Goal: Find contact information: Find contact information

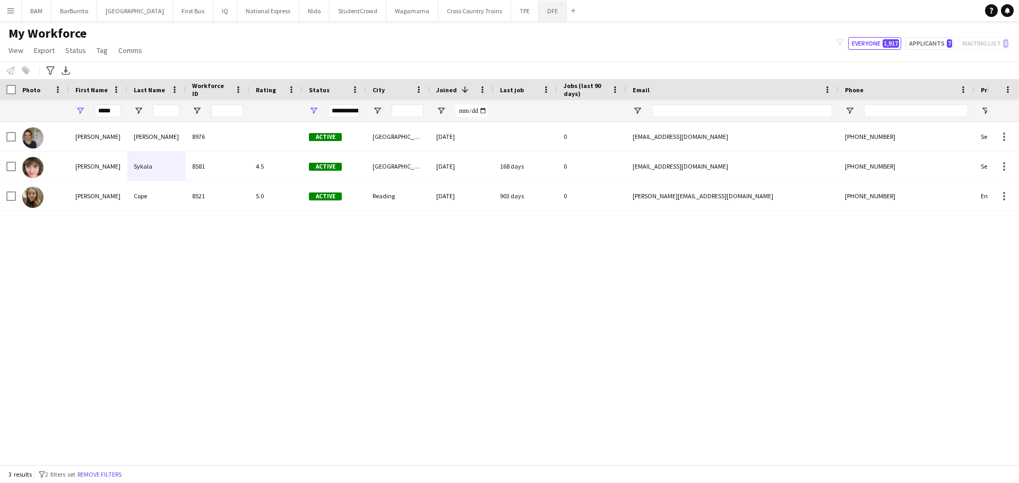
click at [538, 11] on button "DFE Close" at bounding box center [552, 11] width 28 height 21
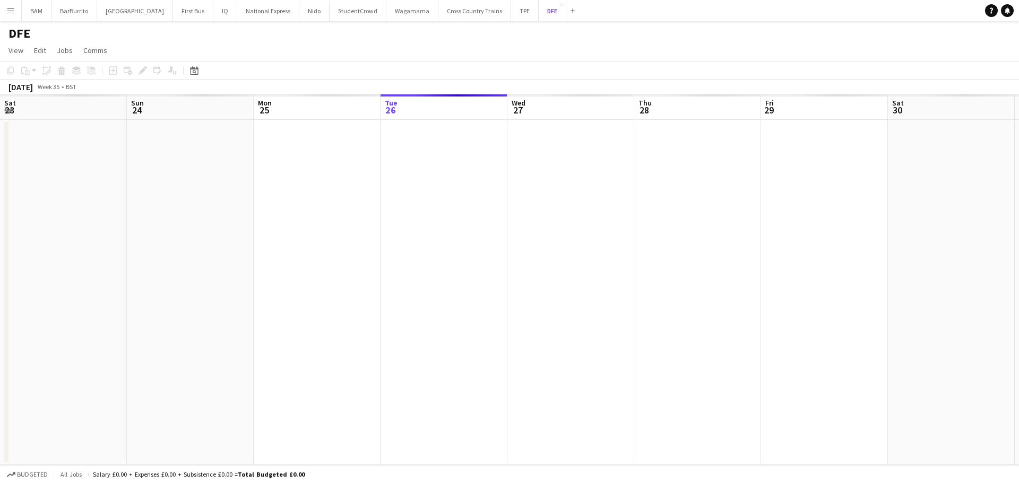
scroll to position [0, 254]
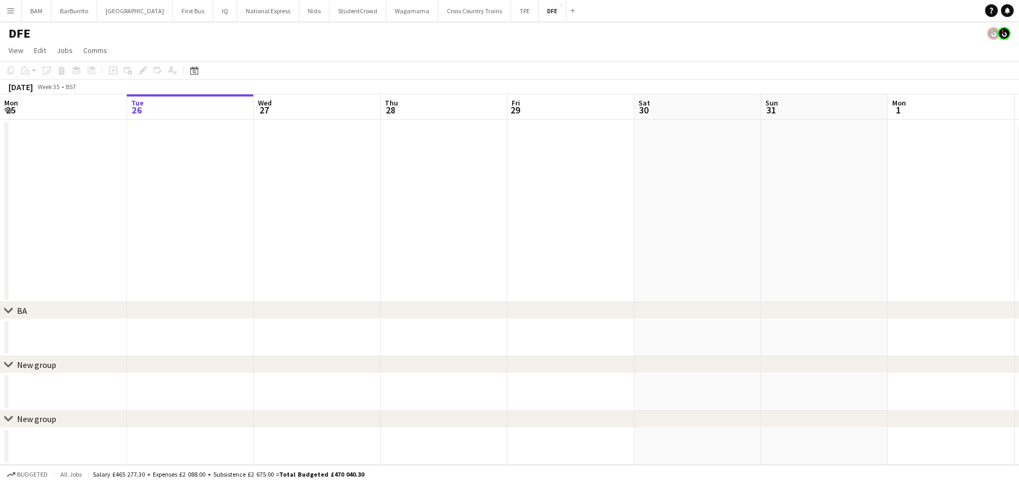
click at [202, 72] on div "Date picker [DATE] [DATE] [DATE] M [DATE] T [DATE] W [DATE] T [DATE] F [DATE] S…" at bounding box center [191, 70] width 24 height 13
click at [195, 75] on icon "Date picker" at bounding box center [194, 70] width 8 height 8
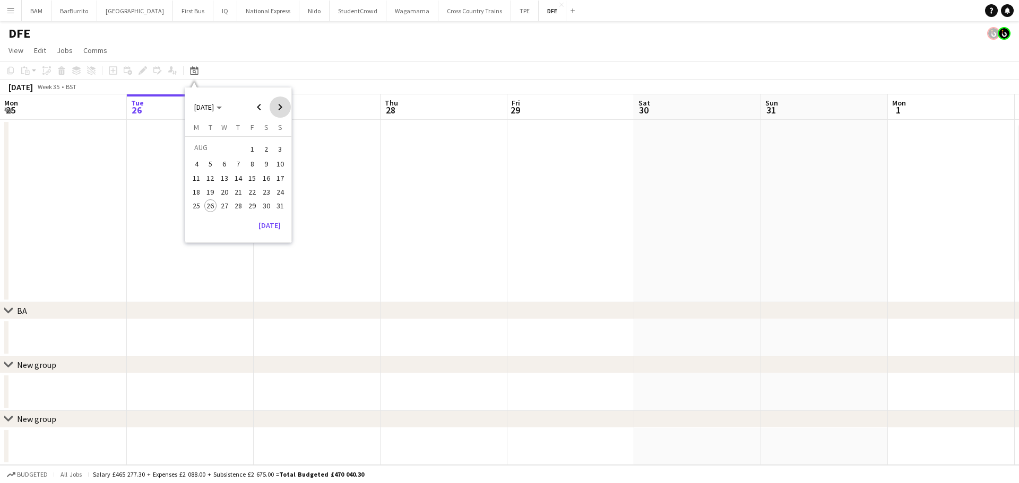
click at [283, 104] on span "Next month" at bounding box center [279, 107] width 21 height 21
click at [238, 205] on span "25" at bounding box center [238, 203] width 13 height 13
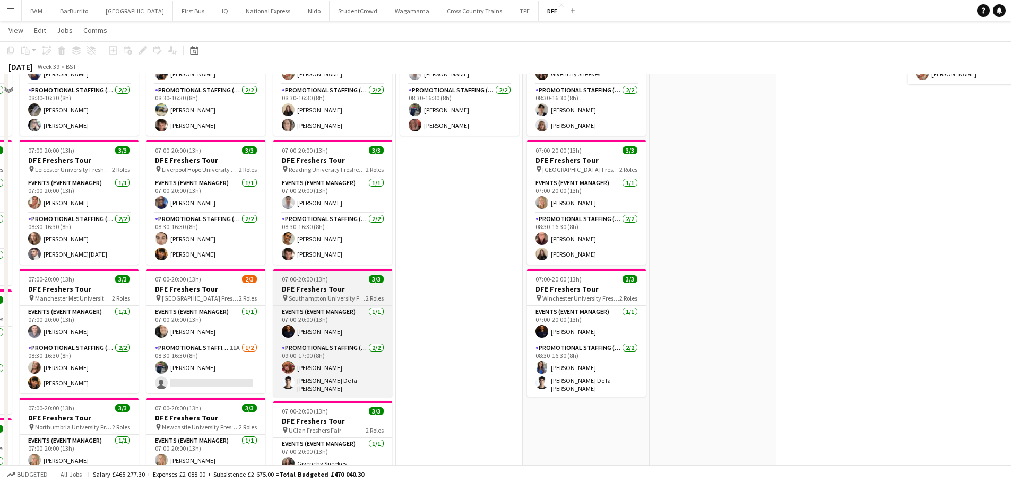
scroll to position [371, 0]
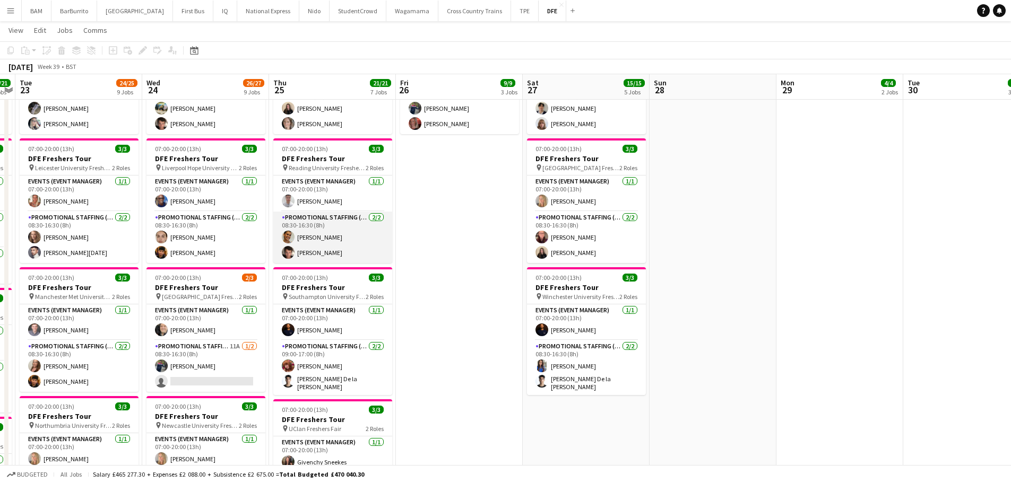
click at [346, 252] on app-card-role "Promotional Staffing (Brand Ambassadors) [DATE] 08:30-16:30 (8h) [PERSON_NAME] …" at bounding box center [332, 237] width 119 height 51
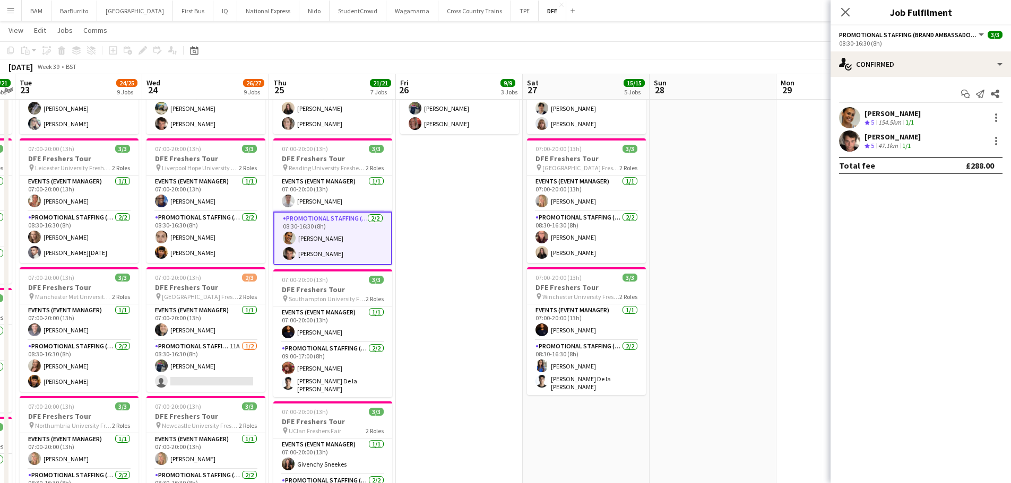
click at [917, 145] on div "[PERSON_NAME] Crew rating 5 47.1km 1/1" at bounding box center [920, 140] width 180 height 21
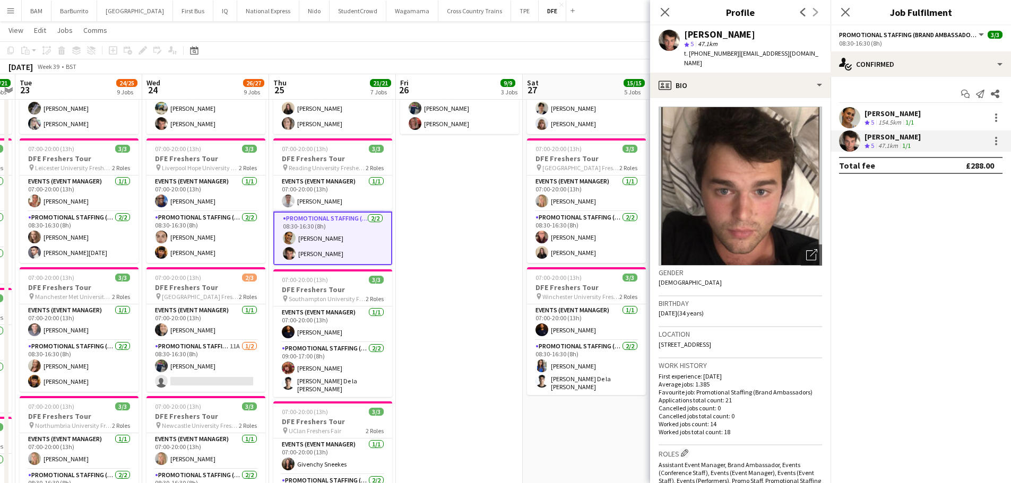
drag, startPoint x: 733, startPoint y: 53, endPoint x: 817, endPoint y: 53, distance: 84.3
click at [817, 53] on div "[PERSON_NAME] star 5 47.1km t. [PHONE_NUMBER] | [EMAIL_ADDRESS][DOMAIN_NAME]" at bounding box center [740, 48] width 180 height 47
copy span "[EMAIL_ADDRESS][DOMAIN_NAME]"
drag, startPoint x: 699, startPoint y: 53, endPoint x: 729, endPoint y: 55, distance: 30.3
click at [729, 55] on span "t. [PHONE_NUMBER]" at bounding box center [711, 53] width 55 height 8
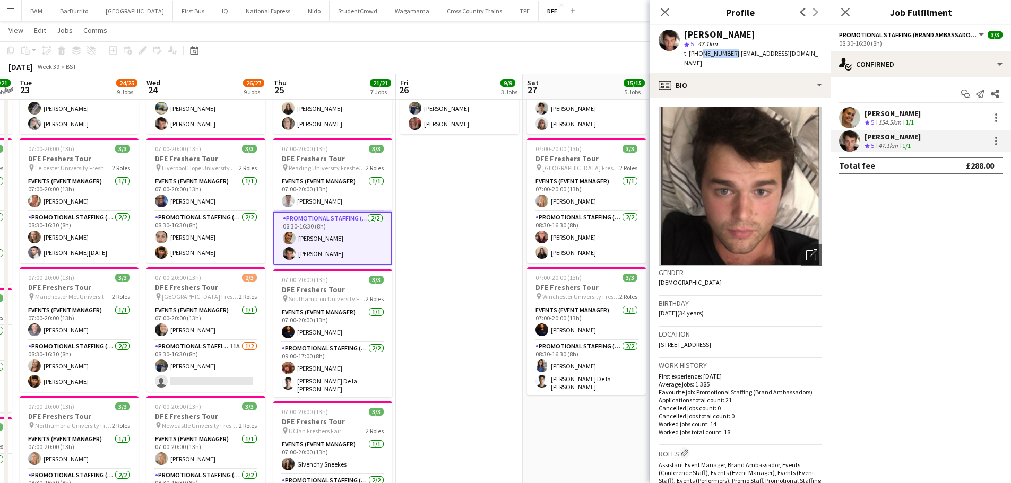
copy span "7890064163"
click at [667, 9] on icon "Close pop-in" at bounding box center [664, 12] width 10 height 10
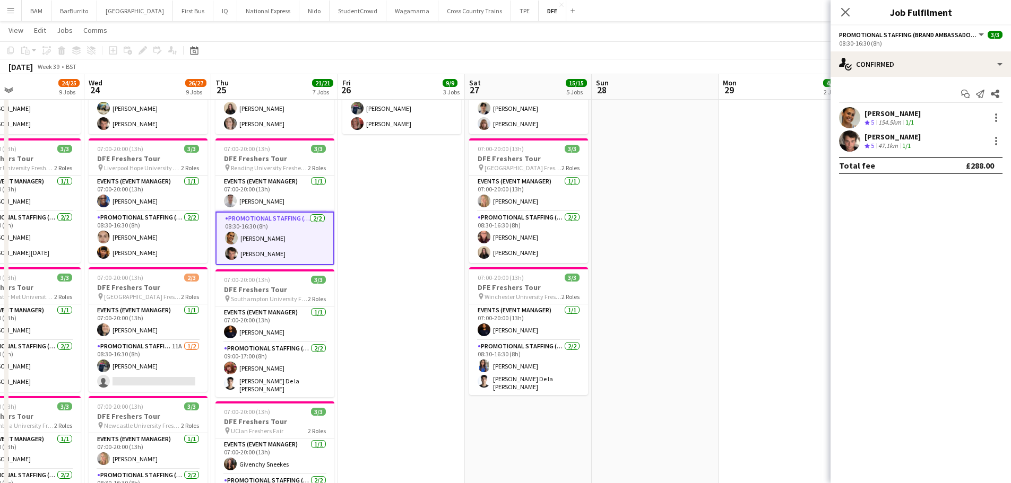
drag, startPoint x: 699, startPoint y: 98, endPoint x: 609, endPoint y: 100, distance: 89.7
click at [502, 103] on app-calendar-viewport "Sat 20 6/6 2 Jobs Sun 21 2/2 2 Jobs Mon 22 21/21 7 Jobs Tue 23 24/25 9 Jobs Wed…" at bounding box center [505, 376] width 1011 height 1413
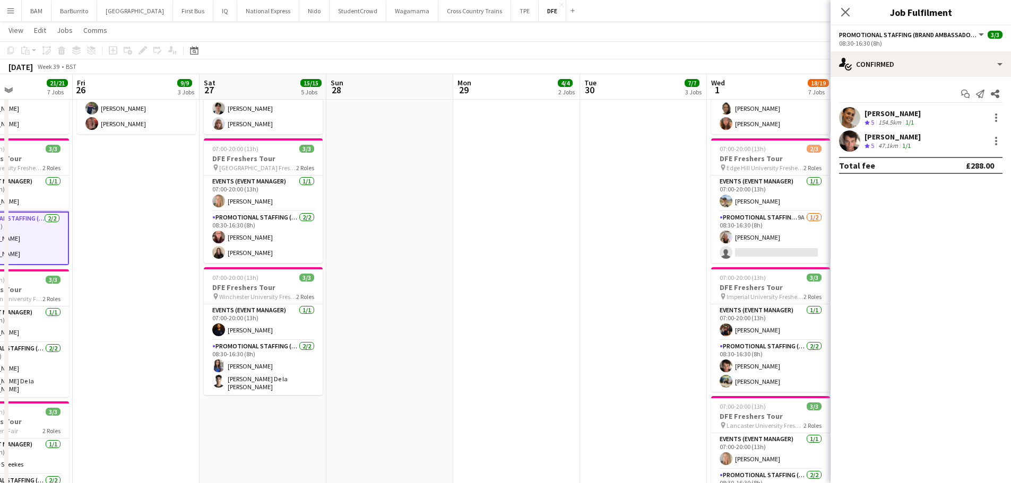
scroll to position [0, 324]
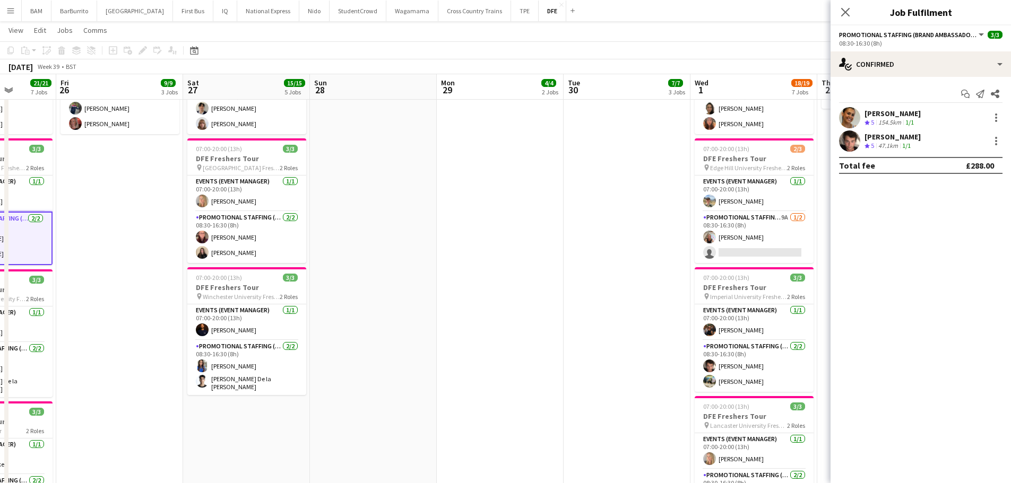
drag, startPoint x: 707, startPoint y: 111, endPoint x: 503, endPoint y: 106, distance: 203.8
click at [481, 108] on app-calendar-viewport "Tue 23 24/25 9 Jobs Wed 24 26/27 9 Jobs Thu 25 21/21 7 Jobs Fri 26 9/9 3 Jobs S…" at bounding box center [505, 376] width 1011 height 1413
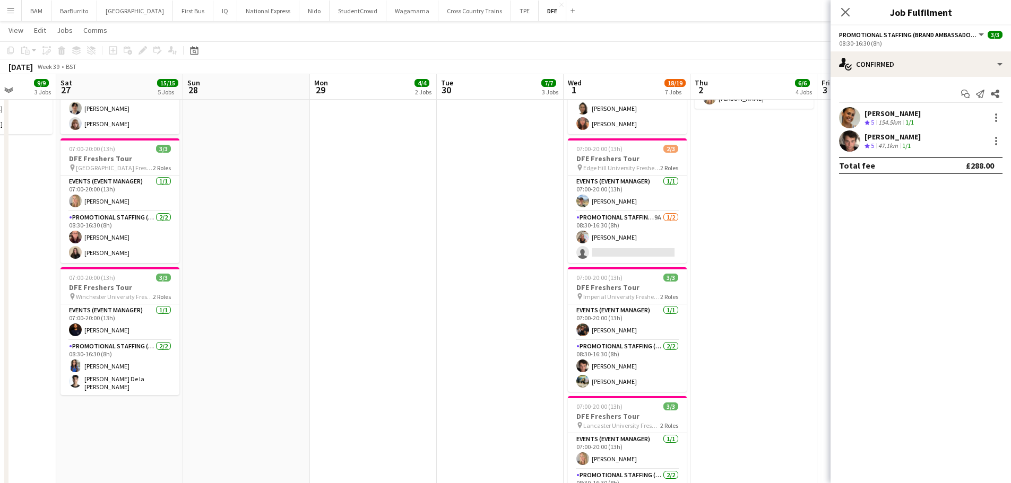
click at [728, 57] on app-toolbar "Copy Paste Paste Ctrl+V Paste with crew Ctrl+Shift+V Paste linked Job [GEOGRAPH…" at bounding box center [505, 50] width 1011 height 18
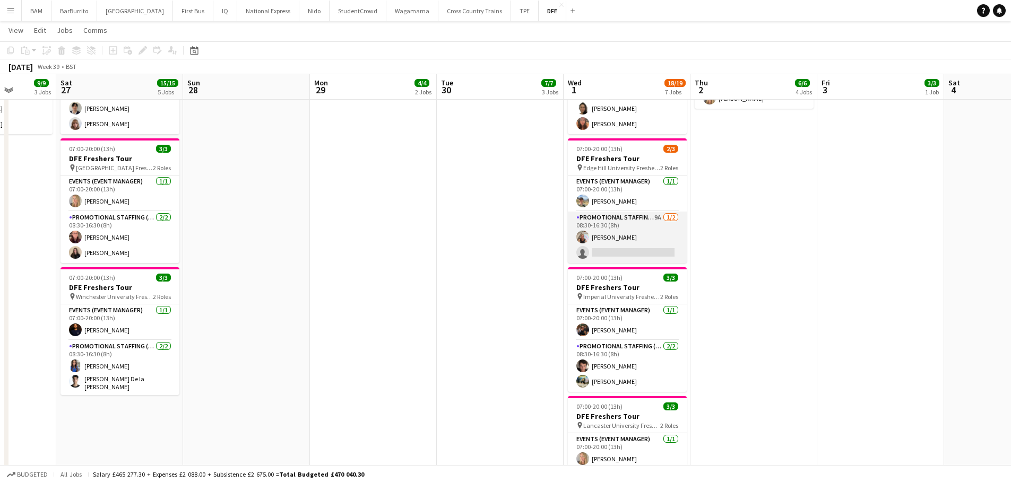
drag, startPoint x: 642, startPoint y: 236, endPoint x: 654, endPoint y: 232, distance: 12.1
click at [642, 236] on app-card-role "Promotional Staffing (Brand Ambassadors) 9A [DATE] 08:30-16:30 (8h) [PERSON_NAM…" at bounding box center [627, 237] width 119 height 51
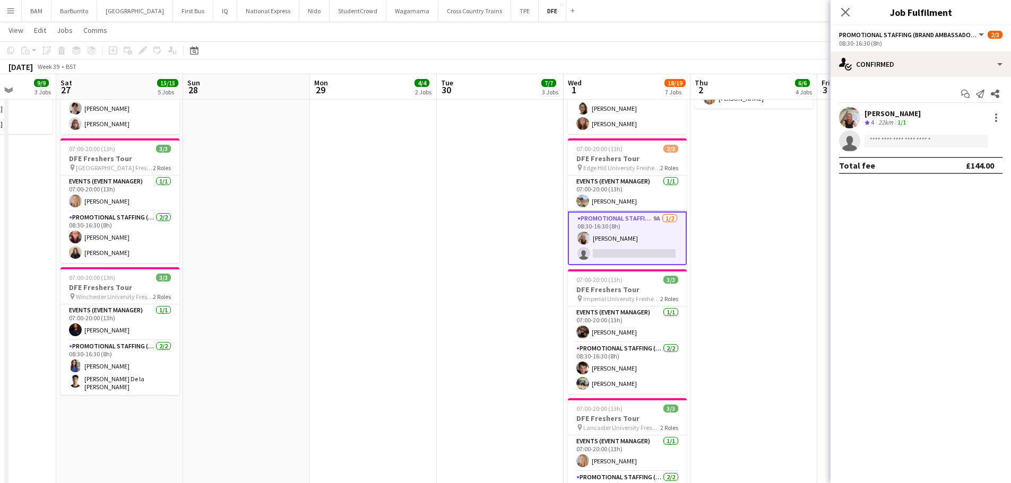
click at [927, 125] on div "[PERSON_NAME] Crew rating 4 22km 1/1" at bounding box center [920, 117] width 180 height 21
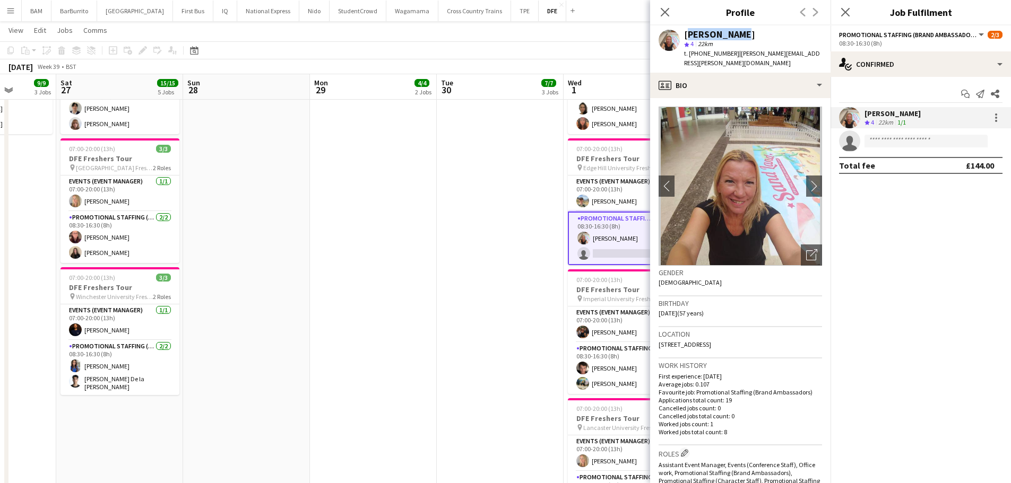
drag, startPoint x: 684, startPoint y: 36, endPoint x: 754, endPoint y: 34, distance: 70.0
click at [754, 34] on div "[PERSON_NAME]" at bounding box center [753, 35] width 138 height 10
copy div "[PERSON_NAME]"
drag, startPoint x: 734, startPoint y: 54, endPoint x: 826, endPoint y: 54, distance: 92.3
click at [820, 53] on div "[PERSON_NAME] star 4 22km t. [PHONE_NUMBER] | [PERSON_NAME][EMAIL_ADDRESS][PERS…" at bounding box center [740, 48] width 180 height 47
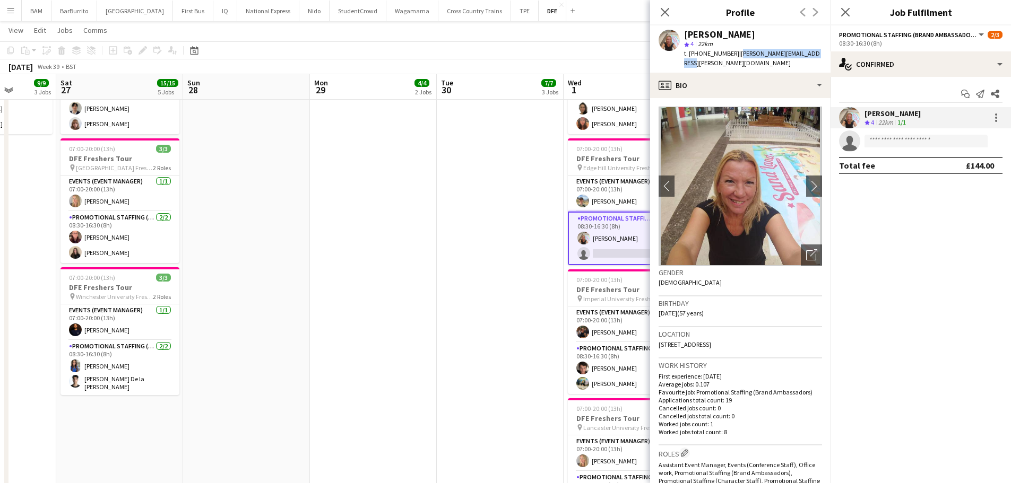
copy span "[PERSON_NAME][EMAIL_ADDRESS][PERSON_NAME][DOMAIN_NAME]"
drag, startPoint x: 699, startPoint y: 54, endPoint x: 730, endPoint y: 56, distance: 31.4
click at [730, 56] on span "t. [PHONE_NUMBER]" at bounding box center [711, 53] width 55 height 8
copy span "7807067341"
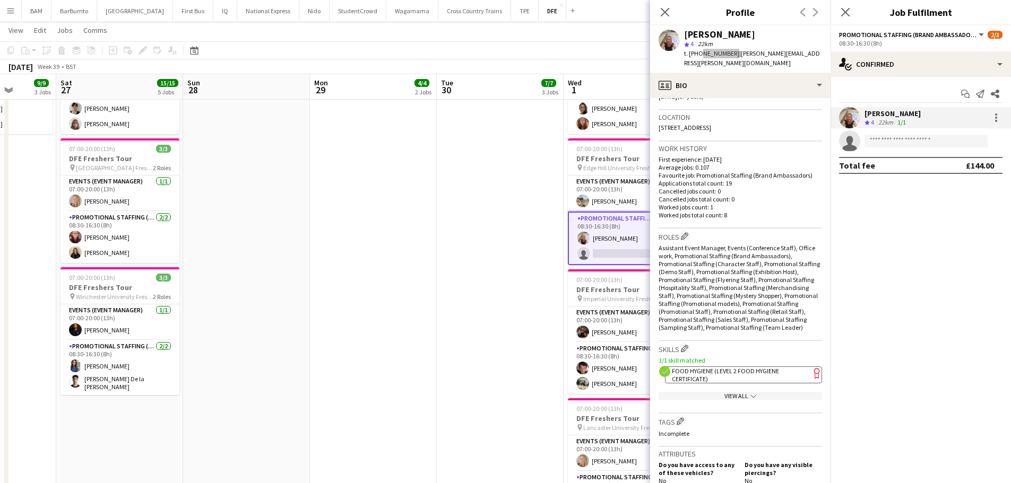
scroll to position [318, 0]
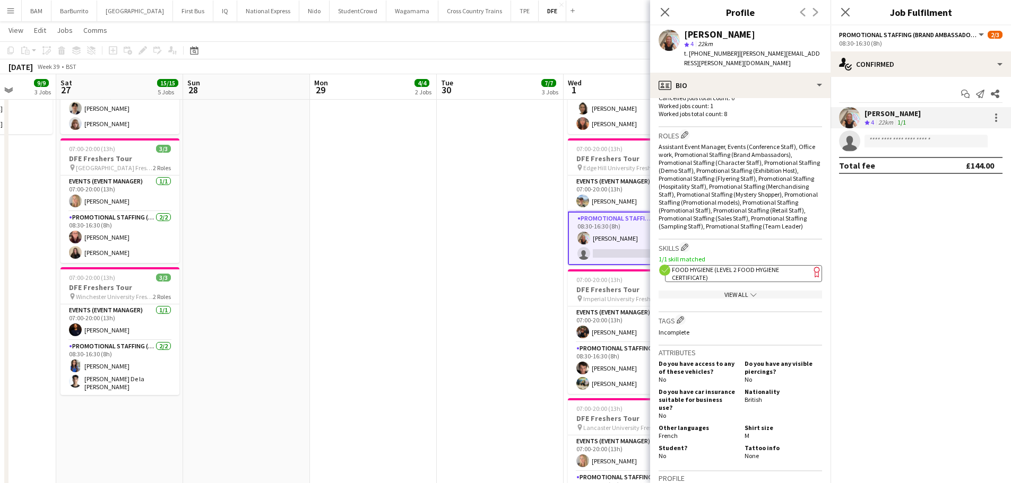
click at [756, 277] on app-spec-pill "ok-circled2 background Layer 1 cross-circle-red background Layer 1 Food Hygiene…" at bounding box center [743, 273] width 157 height 17
drag, startPoint x: 667, startPoint y: 9, endPoint x: 645, endPoint y: 24, distance: 26.8
click at [667, 9] on icon at bounding box center [664, 12] width 8 height 8
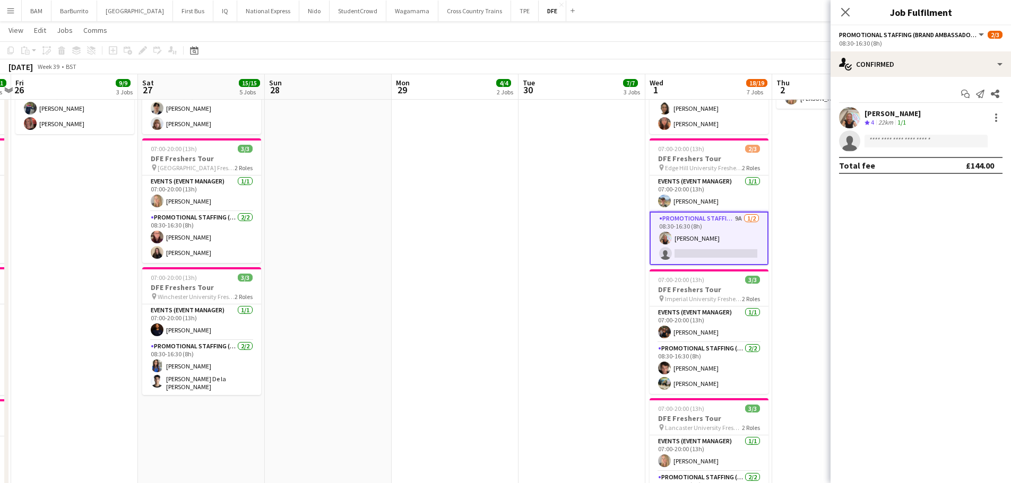
drag, startPoint x: 608, startPoint y: 216, endPoint x: 592, endPoint y: 222, distance: 16.8
click at [639, 219] on app-calendar-viewport "Wed 24 26/27 9 Jobs Thu 25 21/21 7 Jobs Fri 26 9/9 3 Jobs Sat 27 15/15 5 Jobs S…" at bounding box center [505, 376] width 1011 height 1413
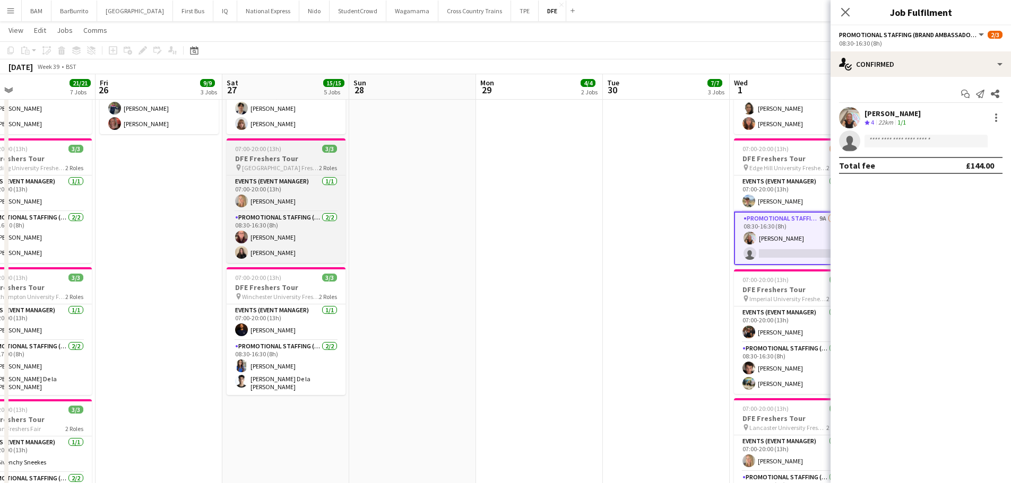
scroll to position [0, 256]
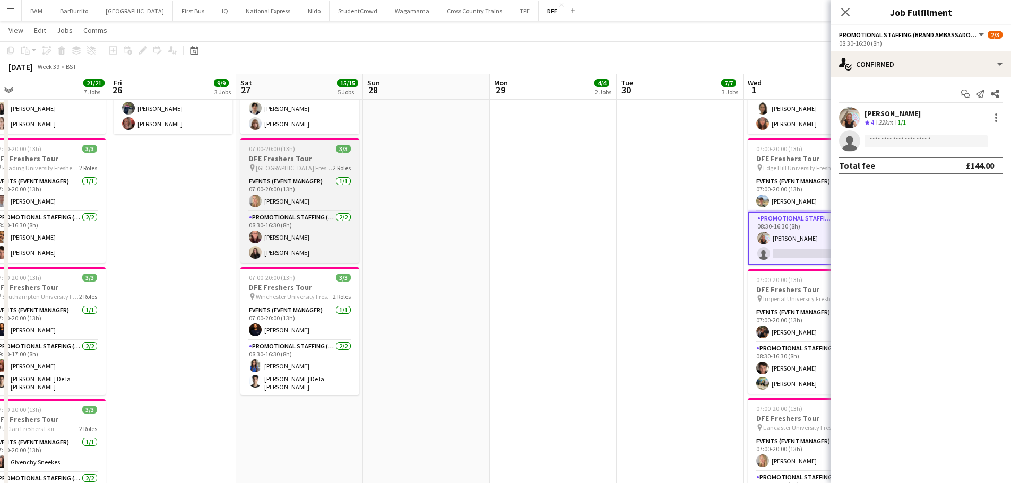
drag, startPoint x: 401, startPoint y: 210, endPoint x: 595, endPoint y: 156, distance: 201.6
click at [590, 163] on app-calendar-viewport "Tue 23 24/25 9 Jobs Wed 24 26/27 9 Jobs Thu 25 21/21 7 Jobs Fri 26 9/9 3 Jobs S…" at bounding box center [505, 376] width 1011 height 1413
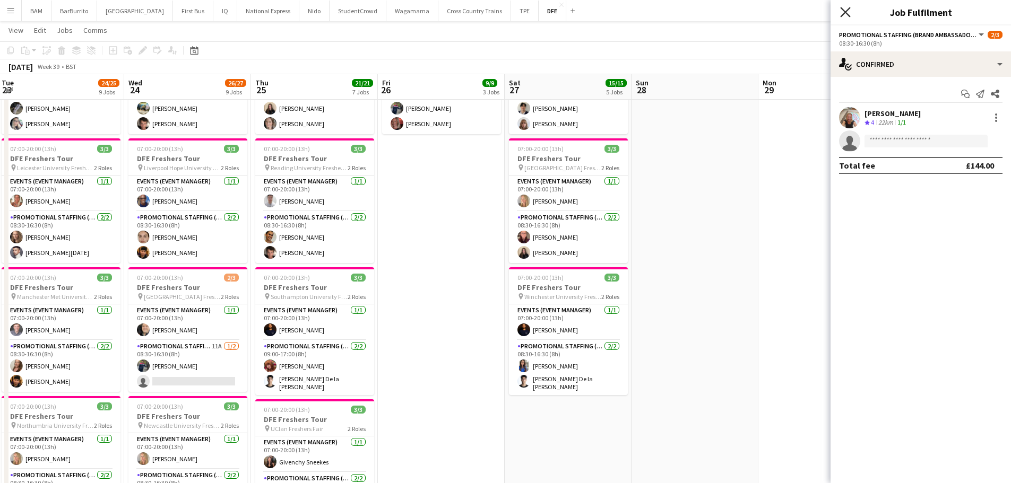
drag, startPoint x: 847, startPoint y: 14, endPoint x: 759, endPoint y: 48, distance: 94.9
click at [847, 14] on icon at bounding box center [845, 12] width 10 height 10
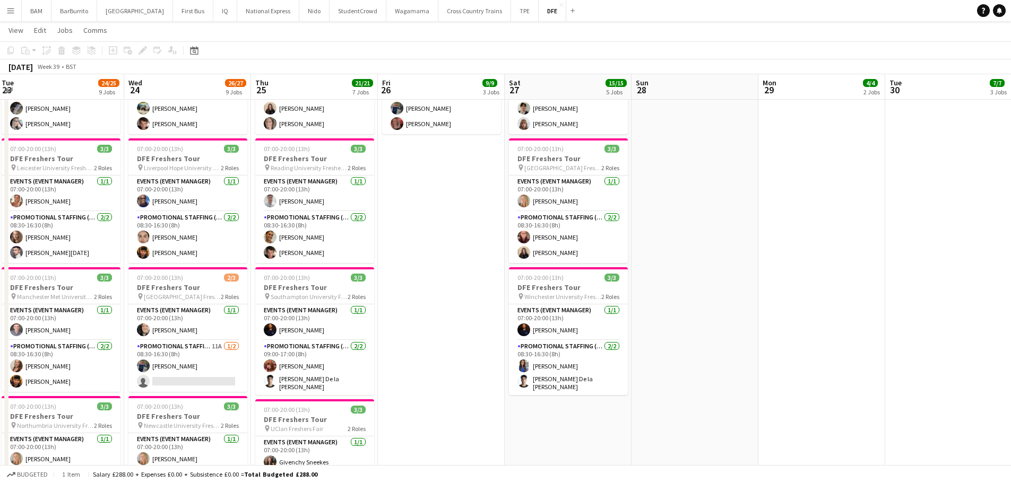
scroll to position [0, 234]
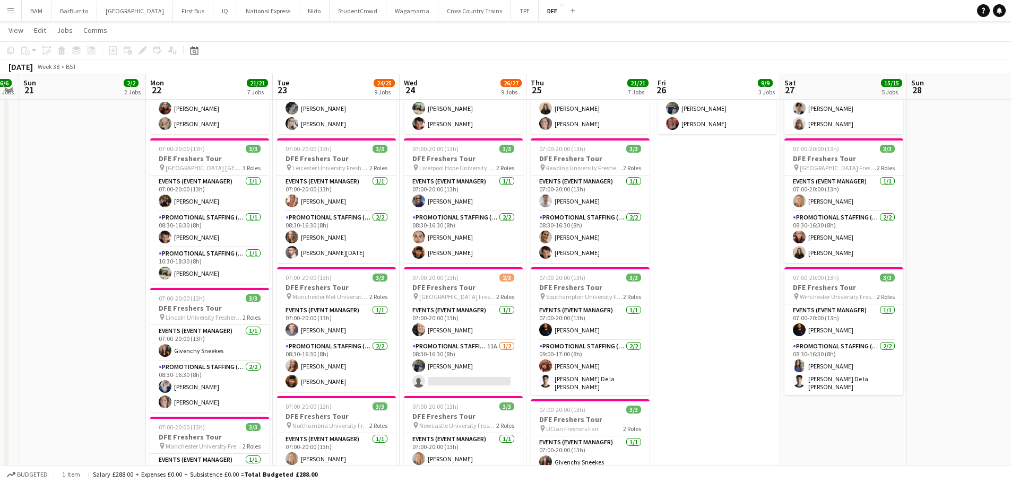
drag, startPoint x: 449, startPoint y: 79, endPoint x: 724, endPoint y: 100, distance: 276.1
click at [724, 100] on app-calendar-viewport "Fri 19 12/12 4 Jobs Sat 20 6/6 2 Jobs Sun 21 2/2 2 Jobs Mon 22 21/21 7 Jobs Tue…" at bounding box center [505, 376] width 1011 height 1413
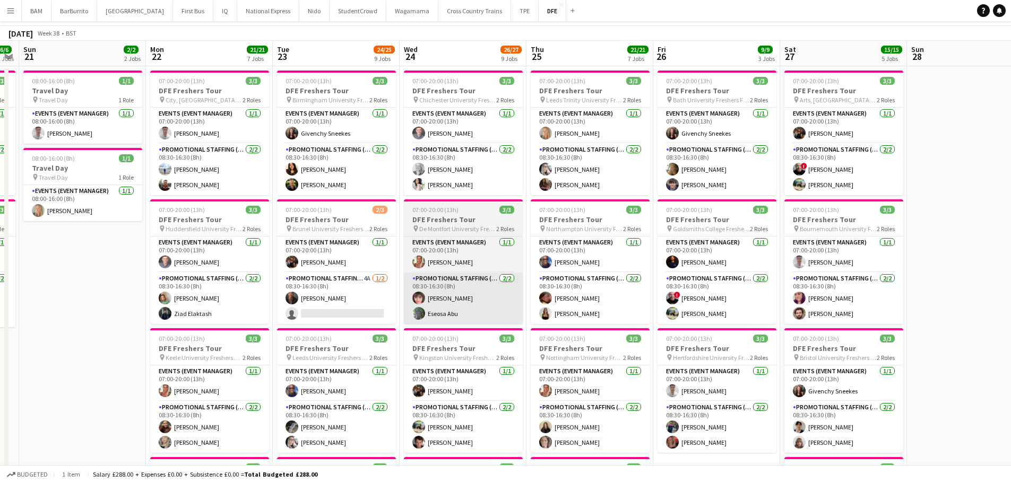
scroll to position [0, 0]
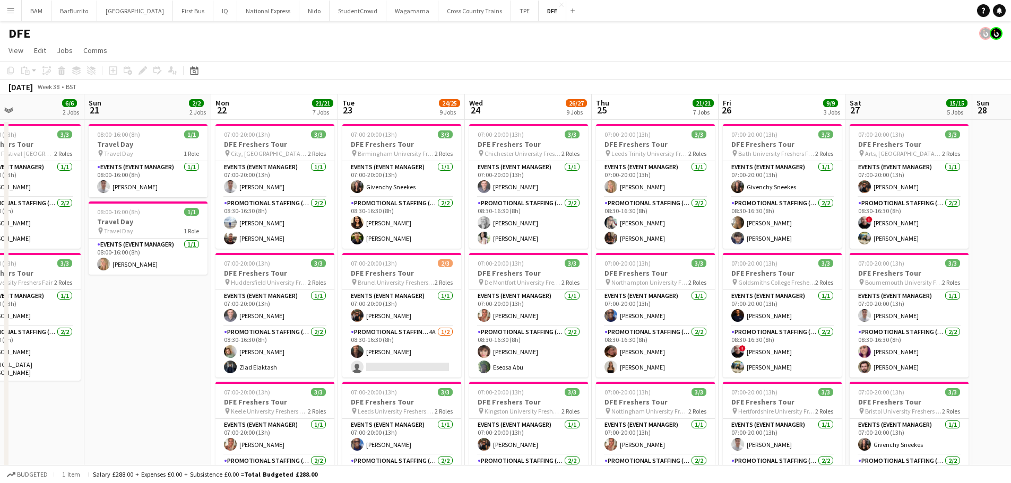
drag, startPoint x: 472, startPoint y: 175, endPoint x: 590, endPoint y: 185, distance: 118.7
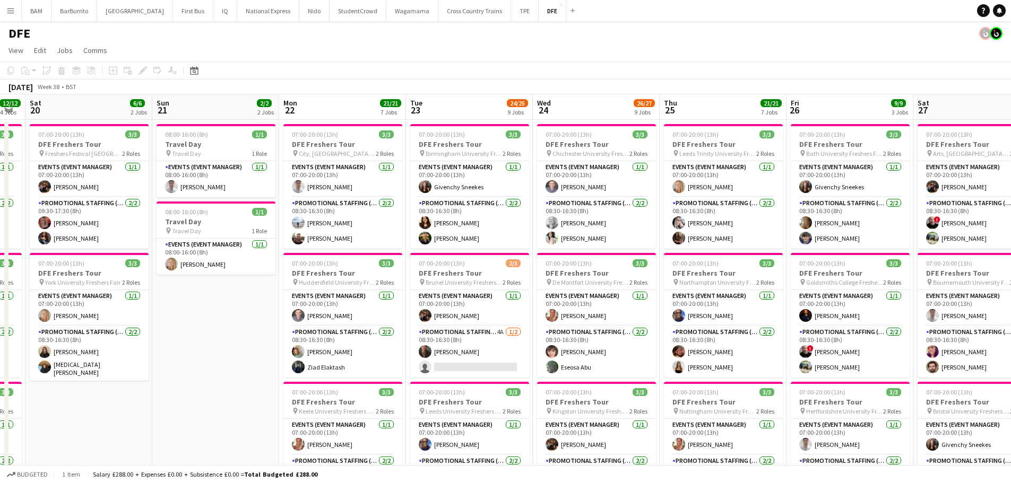
scroll to position [0, 259]
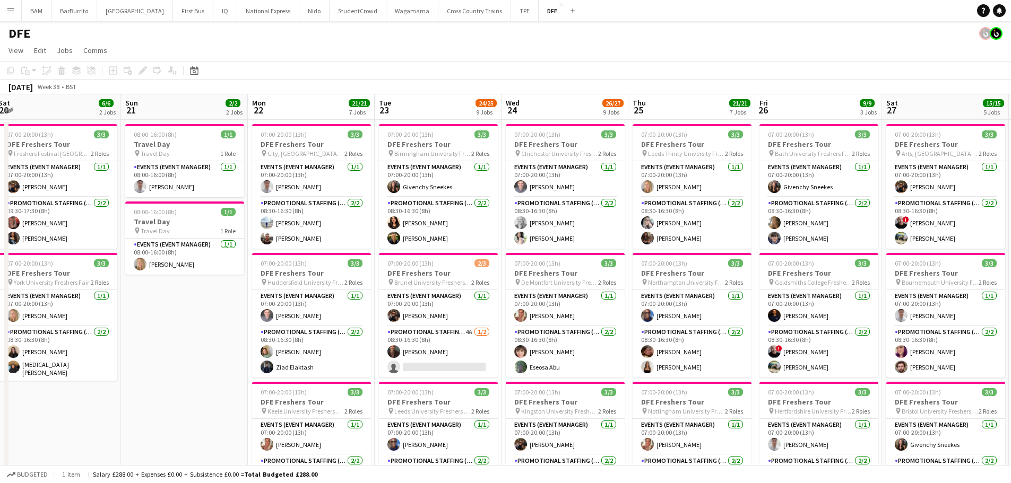
drag, startPoint x: 407, startPoint y: 203, endPoint x: 503, endPoint y: 208, distance: 95.6
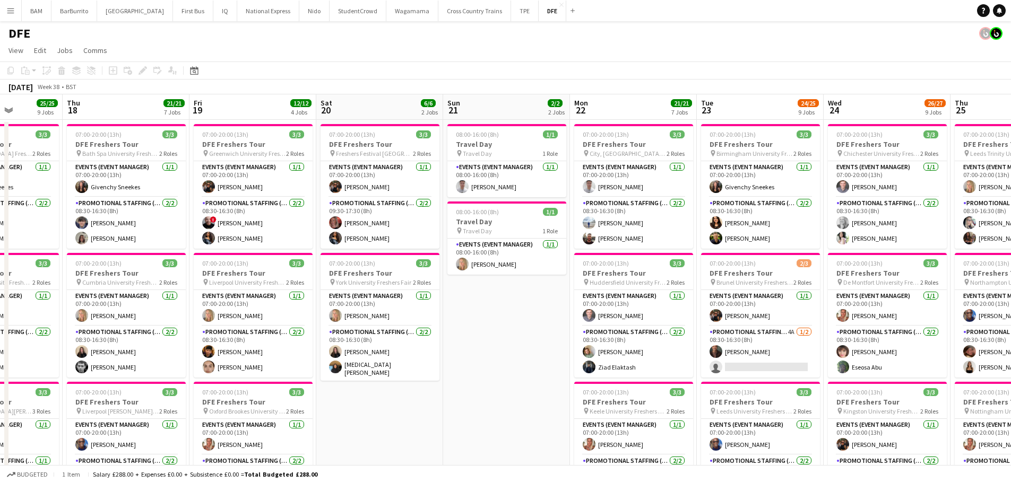
scroll to position [0, 323]
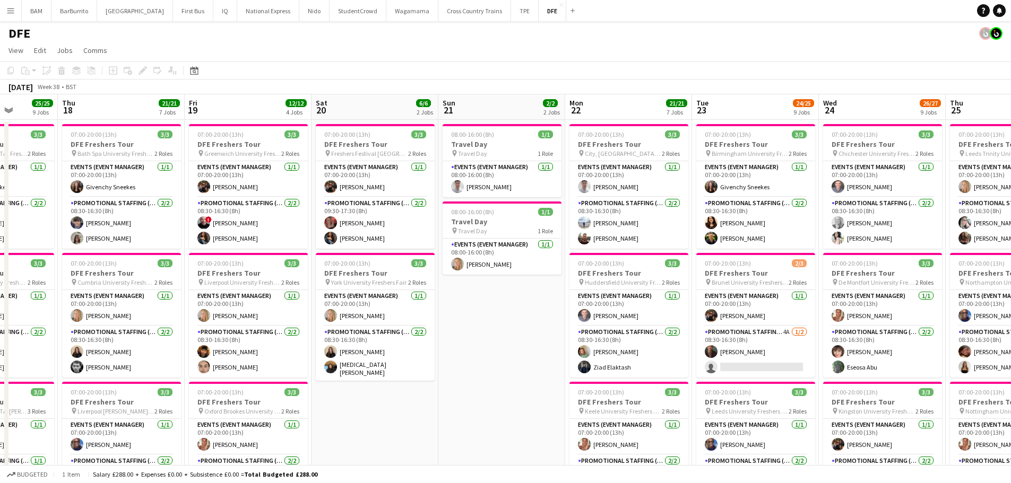
drag, startPoint x: 503, startPoint y: 210, endPoint x: 693, endPoint y: 219, distance: 190.7
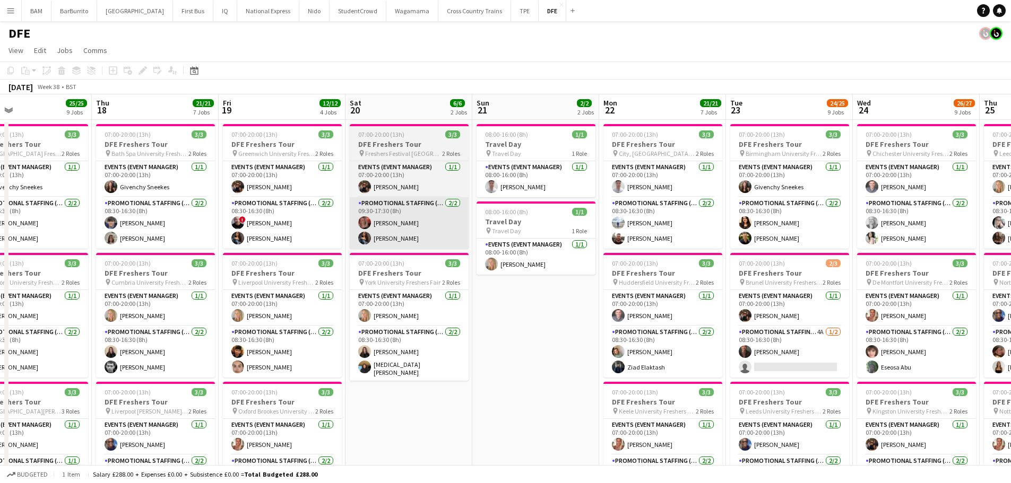
drag, startPoint x: 501, startPoint y: 210, endPoint x: 719, endPoint y: 217, distance: 218.7
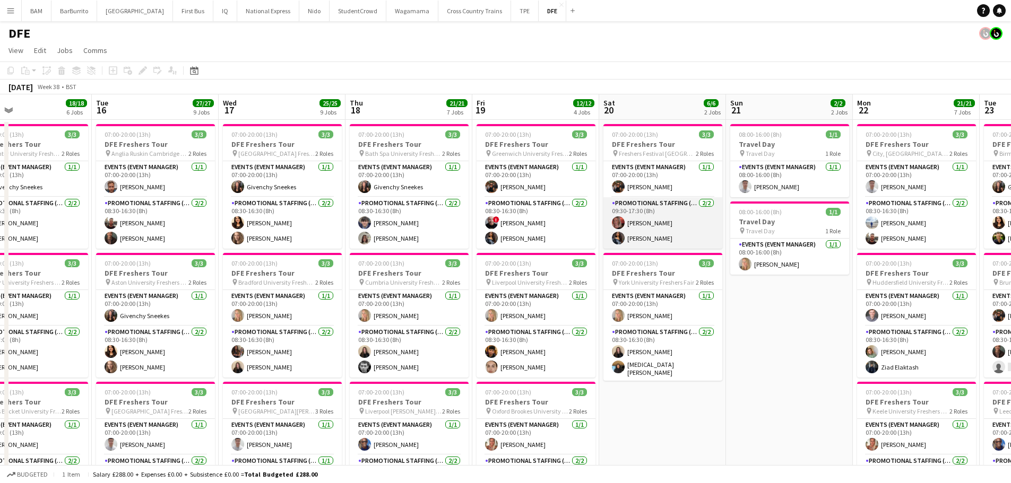
scroll to position [0, 287]
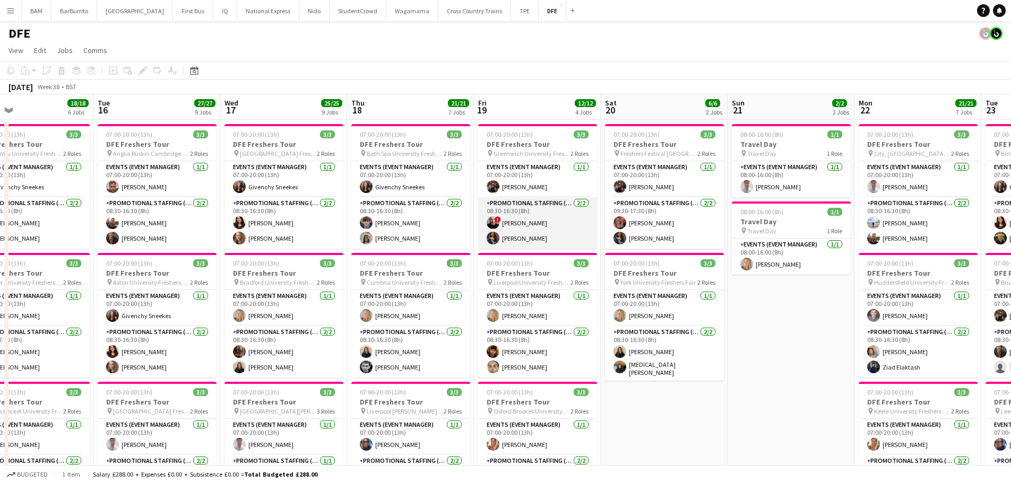
click at [551, 225] on app-card-role "Promotional Staffing (Brand Ambassadors) [DATE] 08:30-16:30 (8h) ! [PERSON_NAME…" at bounding box center [537, 222] width 119 height 51
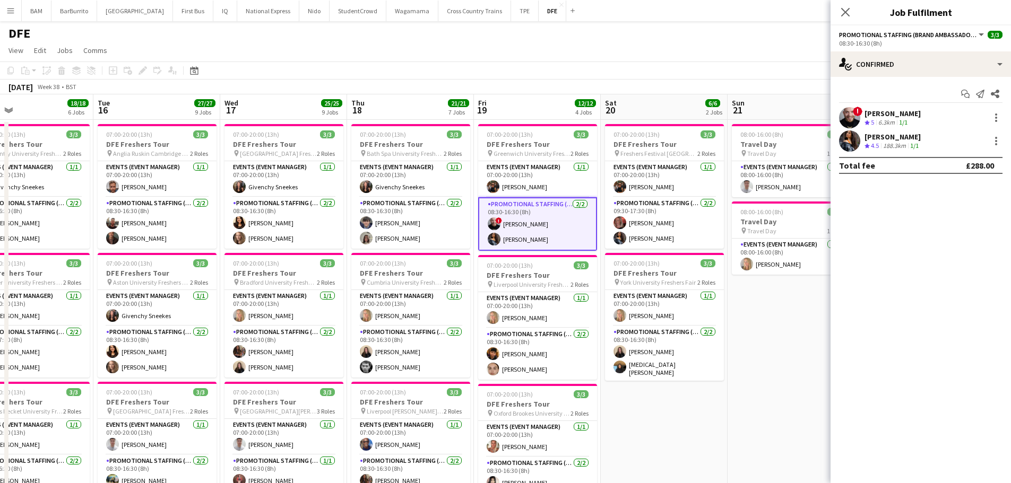
click at [896, 142] on div "188.3km" at bounding box center [894, 146] width 27 height 9
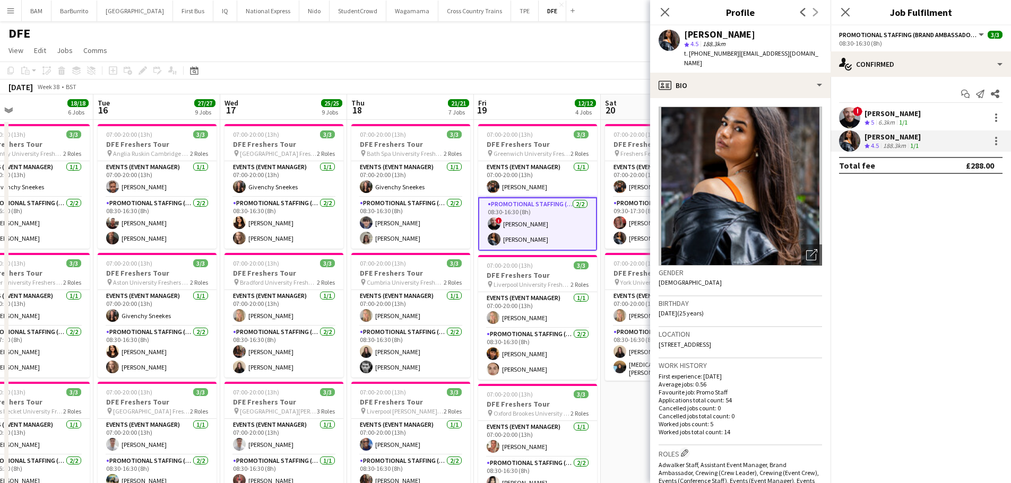
drag, startPoint x: 685, startPoint y: 35, endPoint x: 746, endPoint y: 33, distance: 61.0
click at [746, 33] on div "[PERSON_NAME]" at bounding box center [753, 35] width 138 height 10
copy div "[PERSON_NAME]"
drag, startPoint x: 736, startPoint y: 52, endPoint x: 831, endPoint y: 52, distance: 95.0
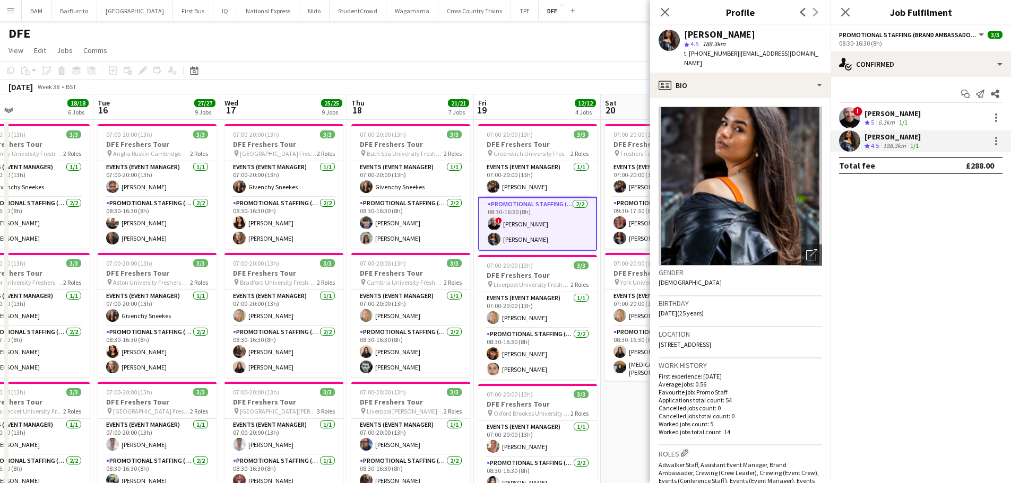
click at [820, 56] on div "[PERSON_NAME] star 4.5 188.3km t. [PHONE_NUMBER] | [EMAIL_ADDRESS][DOMAIN_NAME]" at bounding box center [740, 48] width 180 height 47
drag, startPoint x: 820, startPoint y: 54, endPoint x: 1005, endPoint y: 96, distance: 189.3
click at [744, 56] on div "[PERSON_NAME] star 4.5 188.3km t. [PHONE_NUMBER] | [EMAIL_ADDRESS][DOMAIN_NAME]" at bounding box center [740, 48] width 180 height 47
copy span "[EMAIL_ADDRESS][DOMAIN_NAME]"
drag, startPoint x: 699, startPoint y: 53, endPoint x: 729, endPoint y: 54, distance: 30.3
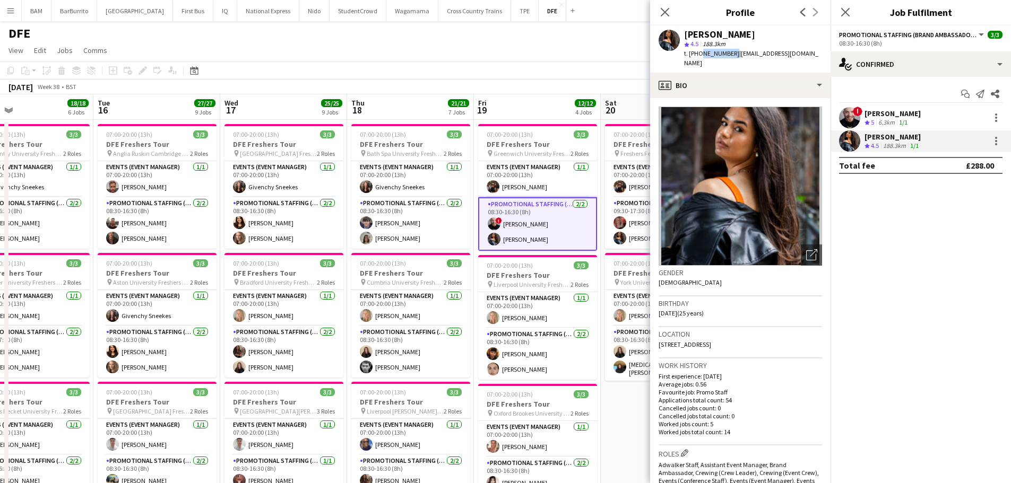
click at [729, 54] on span "t. [PHONE_NUMBER]" at bounding box center [711, 53] width 55 height 8
copy span "7896127405"
